Goal: Find specific page/section: Find specific page/section

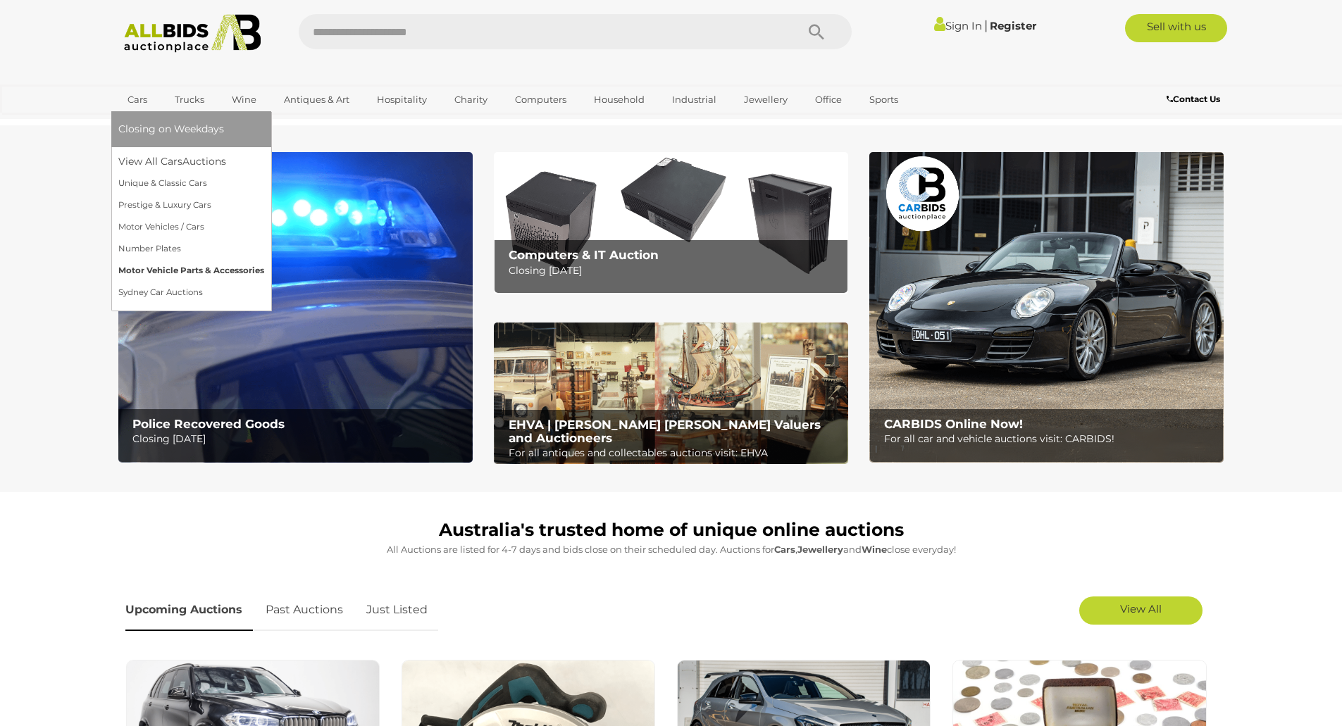
click at [223, 270] on link "Motor Vehicle Parts & Accessories" at bounding box center [191, 271] width 146 height 22
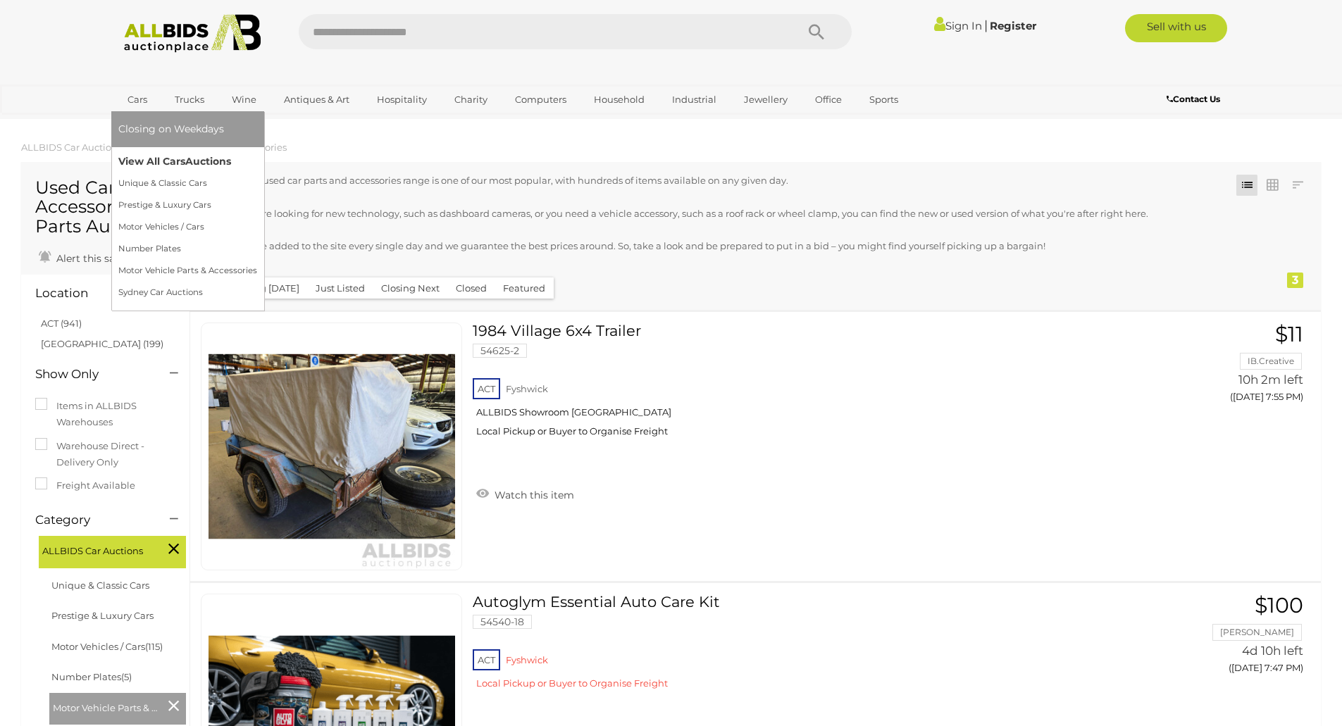
click at [169, 157] on link "View All Cars Auctions" at bounding box center [187, 162] width 139 height 22
